Goal: Navigation & Orientation: Find specific page/section

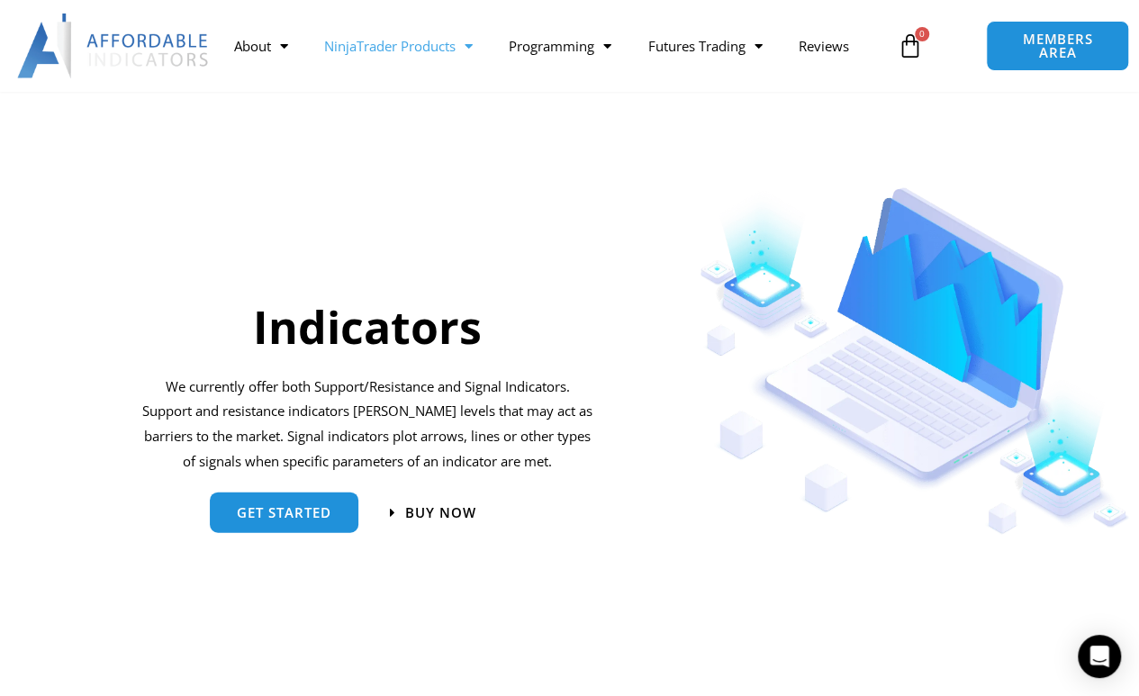
scroll to position [1673, 0]
click at [732, 83] on link "Getting Started" at bounding box center [697, 83] width 136 height 32
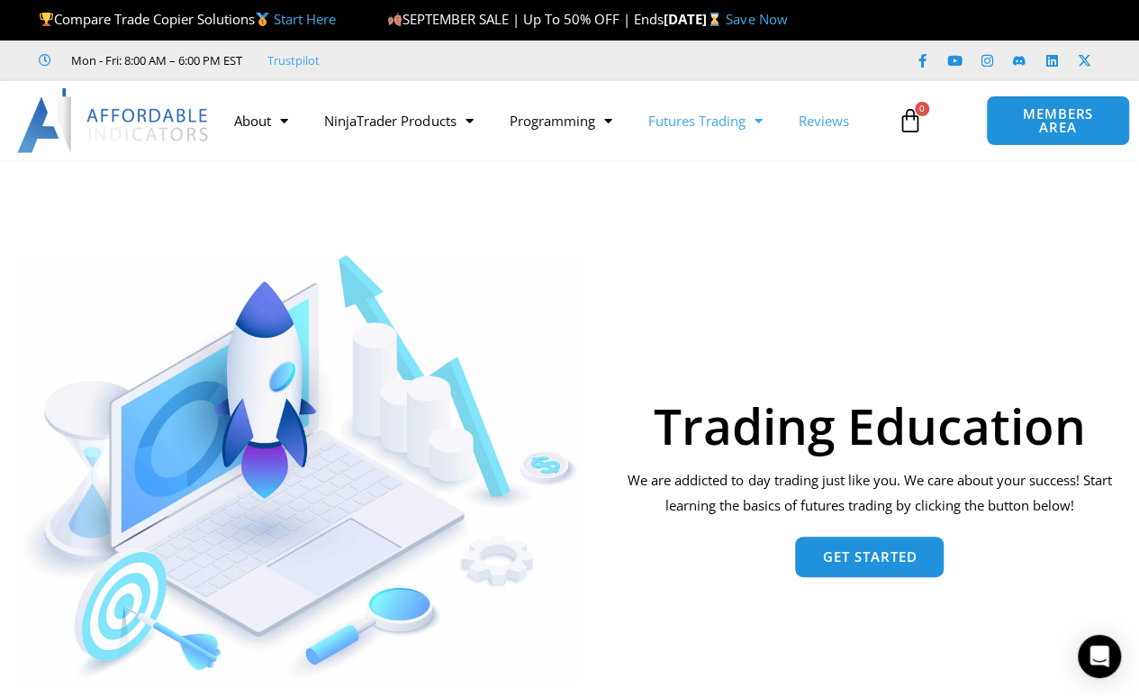
click at [826, 115] on link "Reviews" at bounding box center [823, 120] width 86 height 41
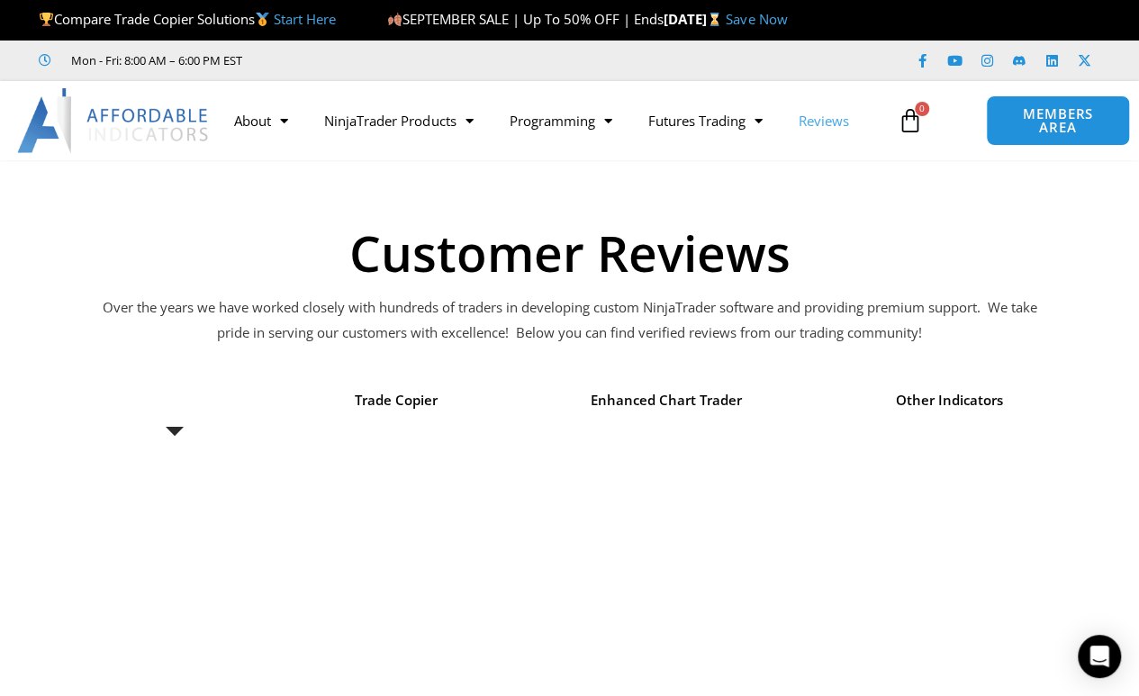
click at [660, 416] on li "Enhanced Chart Trader" at bounding box center [667, 401] width 254 height 52
click at [948, 402] on span "Other Indicators" at bounding box center [949, 400] width 107 height 25
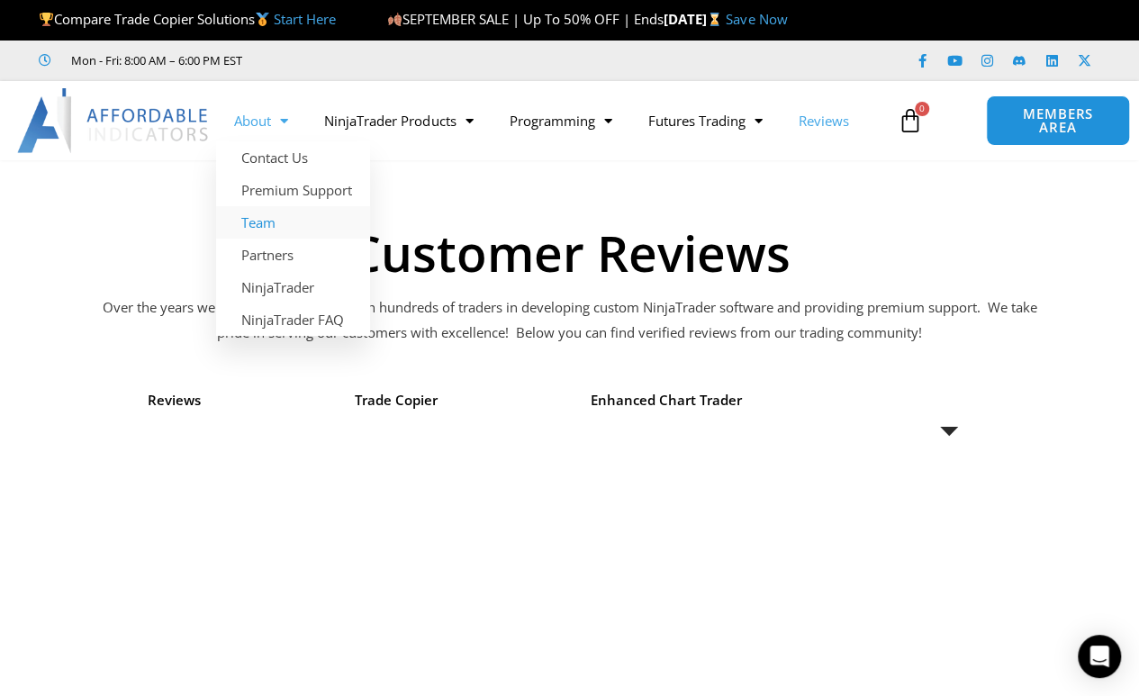
click at [268, 226] on link "Team" at bounding box center [293, 222] width 154 height 32
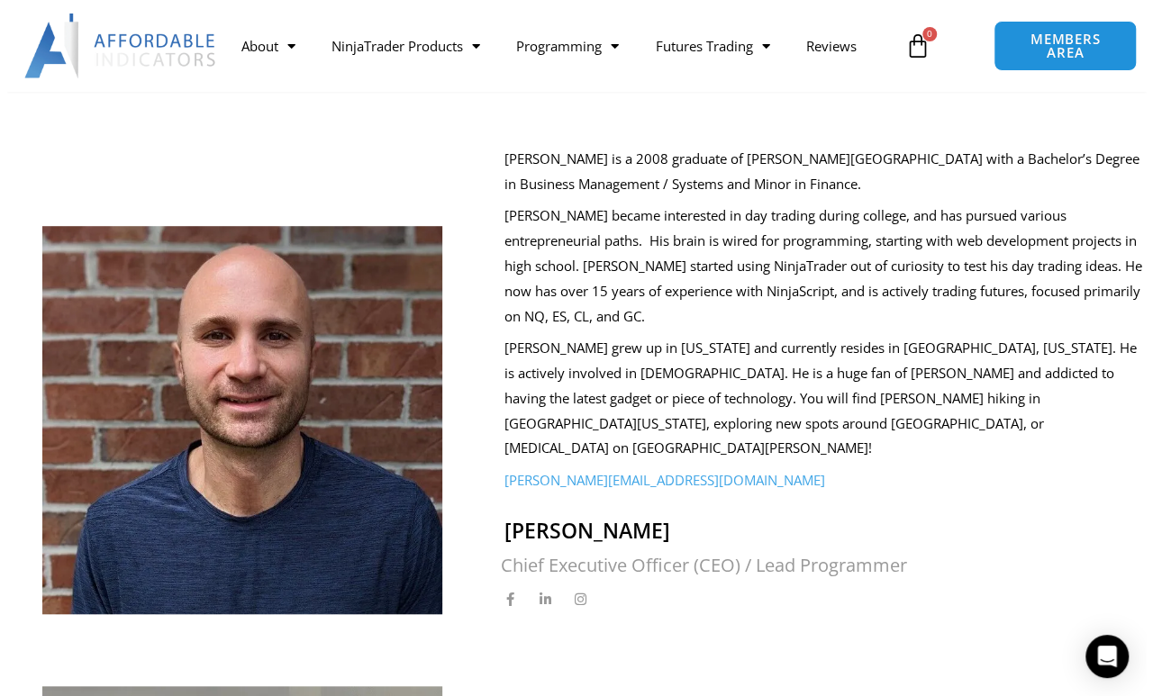
scroll to position [423, 0]
